Goal: Task Accomplishment & Management: Manage account settings

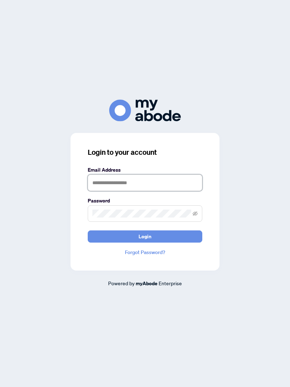
click at [176, 184] on input "text" at bounding box center [145, 182] width 115 height 16
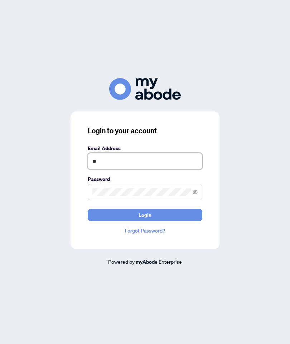
type input "**********"
click at [150, 221] on span "Login" at bounding box center [145, 214] width 13 height 11
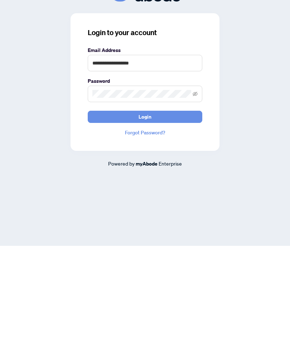
click at [150, 209] on span "Login" at bounding box center [145, 214] width 13 height 11
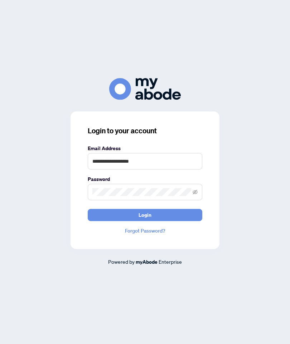
click at [154, 209] on button "Login" at bounding box center [145, 215] width 115 height 12
click at [159, 209] on button "Login" at bounding box center [145, 215] width 115 height 12
click at [153, 209] on button "Login" at bounding box center [145, 215] width 115 height 12
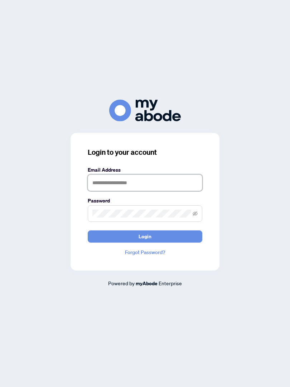
click at [120, 185] on input "text" at bounding box center [145, 182] width 115 height 16
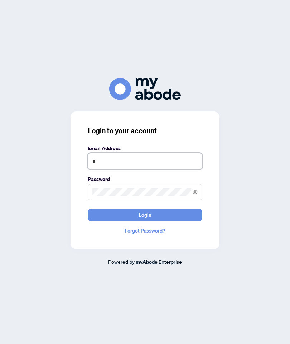
type input "**********"
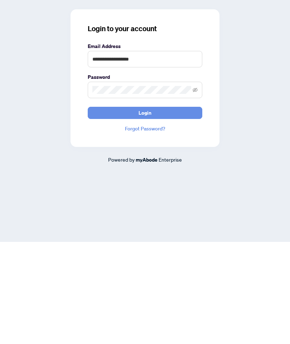
click at [146, 227] on link "Forgot Password?" at bounding box center [145, 231] width 115 height 8
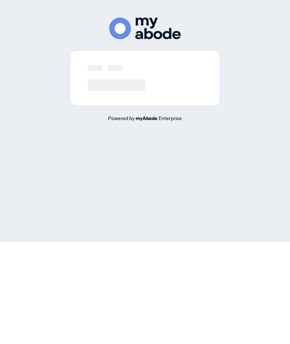
scroll to position [29, 0]
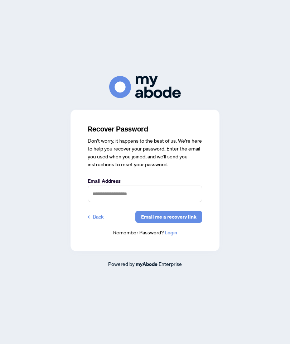
click at [161, 211] on span "Email me a recovery link" at bounding box center [168, 216] width 55 height 11
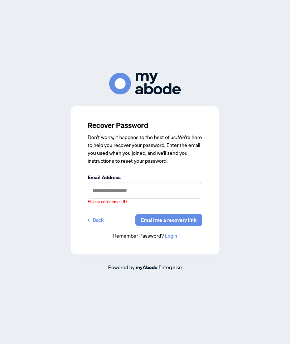
click at [101, 214] on link "← Back" at bounding box center [96, 220] width 16 height 12
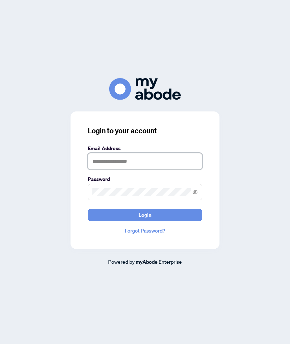
click at [119, 153] on input "text" at bounding box center [145, 161] width 115 height 16
click at [148, 209] on span "Login" at bounding box center [145, 214] width 13 height 11
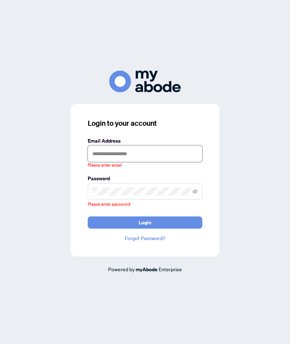
click at [112, 145] on input "text" at bounding box center [145, 153] width 115 height 16
type input "**********"
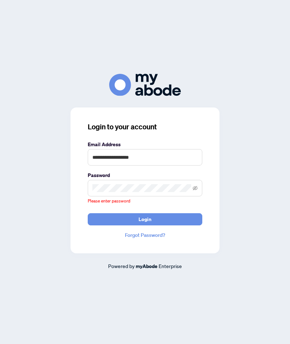
click at [146, 213] on span "Login" at bounding box center [145, 218] width 13 height 11
click at [141, 231] on link "Forgot Password?" at bounding box center [145, 235] width 115 height 8
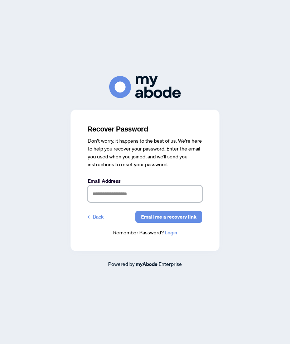
click at [108, 185] on input "text" at bounding box center [145, 193] width 115 height 16
type input "*"
type input "**********"
click at [174, 211] on span "Email me a recovery link" at bounding box center [168, 216] width 55 height 11
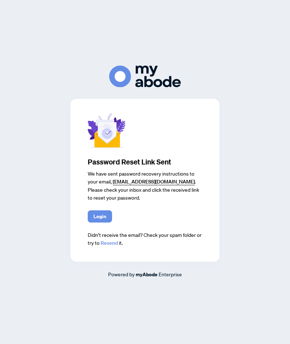
click at [103, 211] on span "Login" at bounding box center [99, 216] width 13 height 11
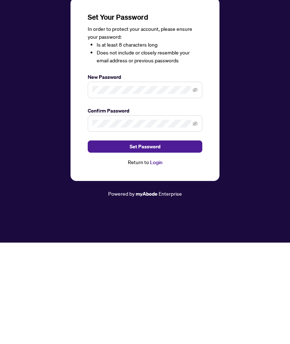
click at [151, 242] on span "Set Password" at bounding box center [145, 247] width 31 height 11
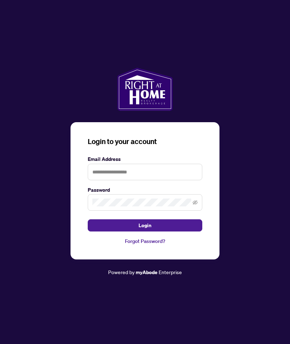
click at [111, 164] on input "text" at bounding box center [145, 172] width 115 height 16
type input "**********"
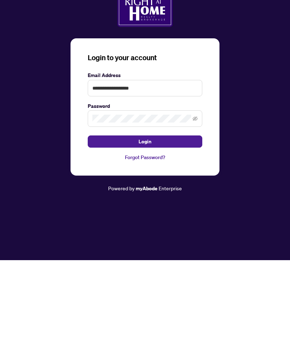
click at [153, 219] on button "Login" at bounding box center [145, 225] width 115 height 12
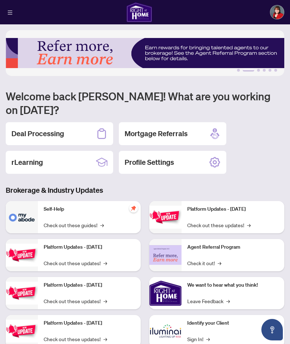
click at [52, 154] on div "rLearning" at bounding box center [59, 162] width 107 height 23
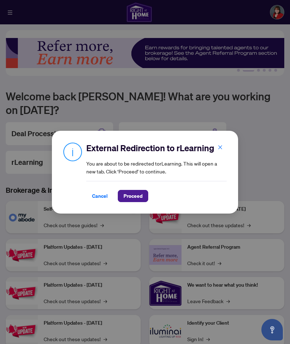
click at [137, 200] on span "Proceed" at bounding box center [133, 195] width 19 height 11
